Goal: Book appointment/travel/reservation

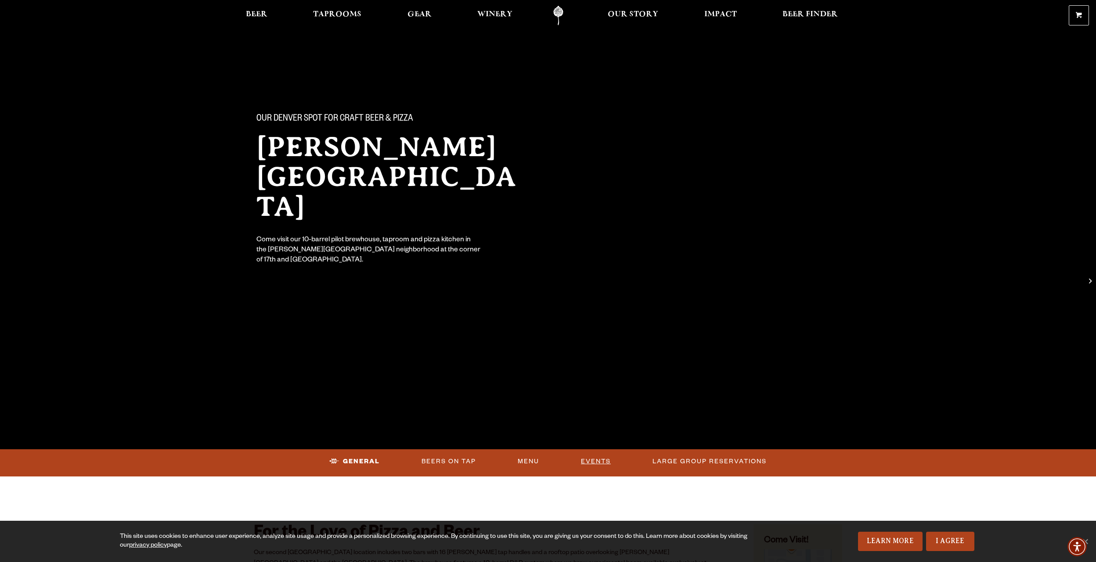
click at [590, 457] on link "Events" at bounding box center [595, 462] width 37 height 20
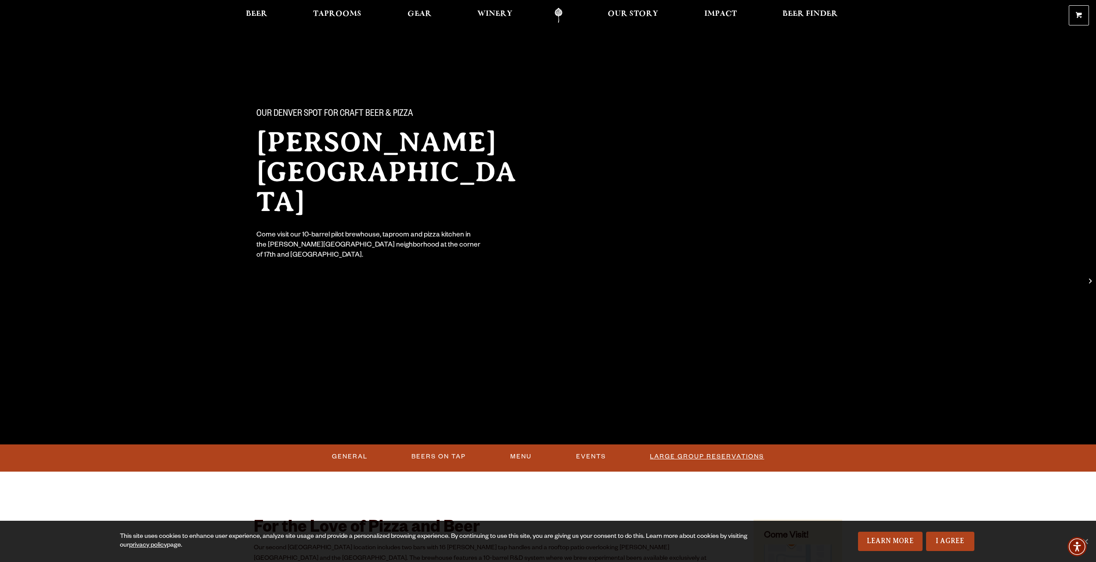
click at [712, 462] on link "Large Group Reservations" at bounding box center [706, 457] width 121 height 20
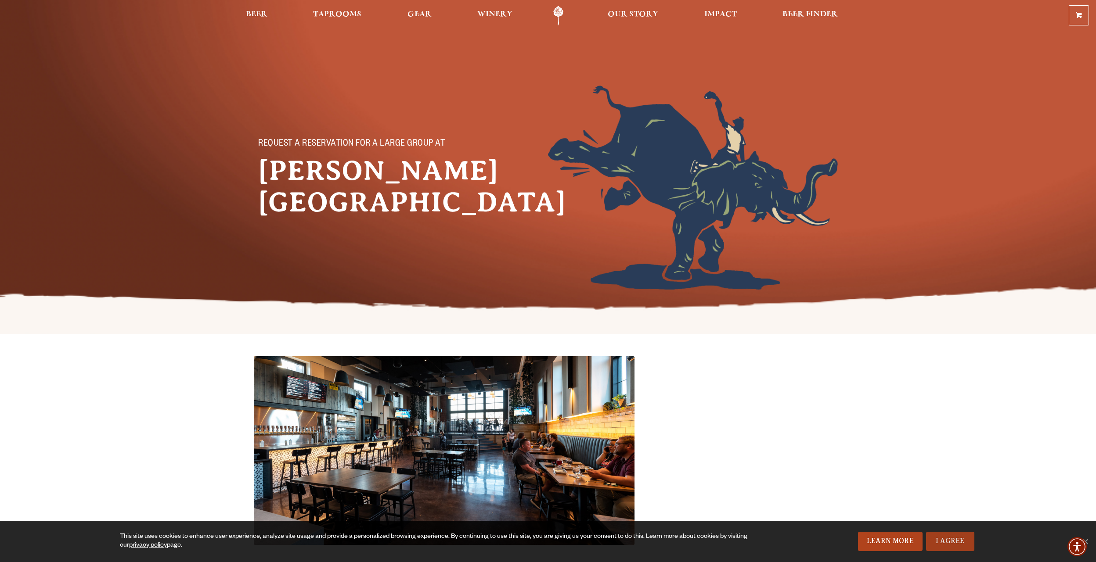
click at [928, 544] on link "I Agree" at bounding box center [950, 541] width 48 height 19
